Goal: Task Accomplishment & Management: Use online tool/utility

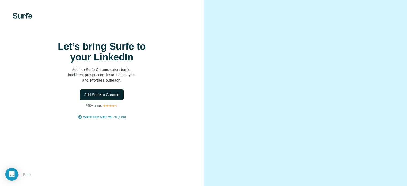
click at [112, 97] on span "Add Surfe to Chrome" at bounding box center [101, 94] width 35 height 5
